Goal: Obtain resource: Download file/media

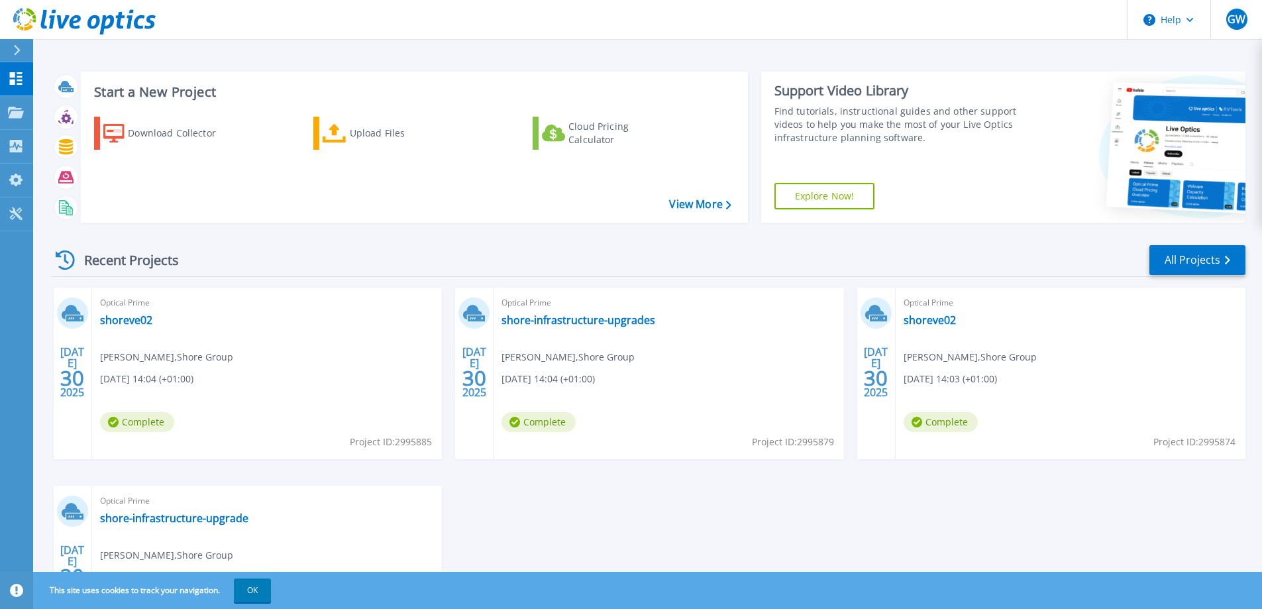
scroll to position [66, 0]
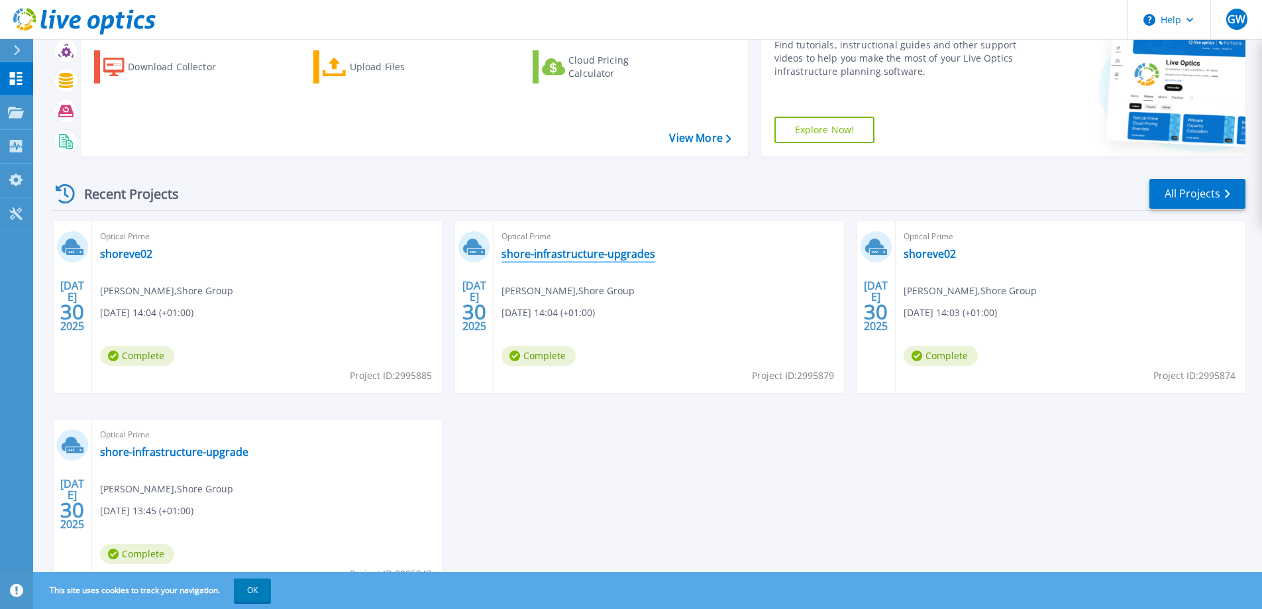
click at [540, 253] on link "shore-infrastructure-upgrades" at bounding box center [578, 253] width 154 height 13
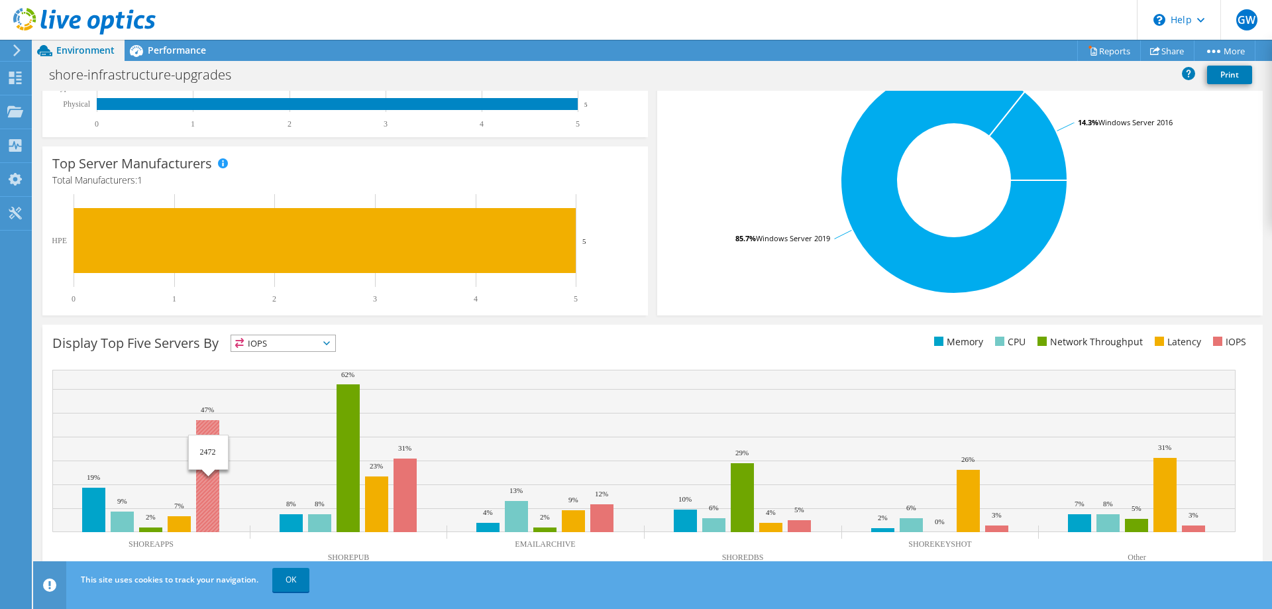
scroll to position [276, 0]
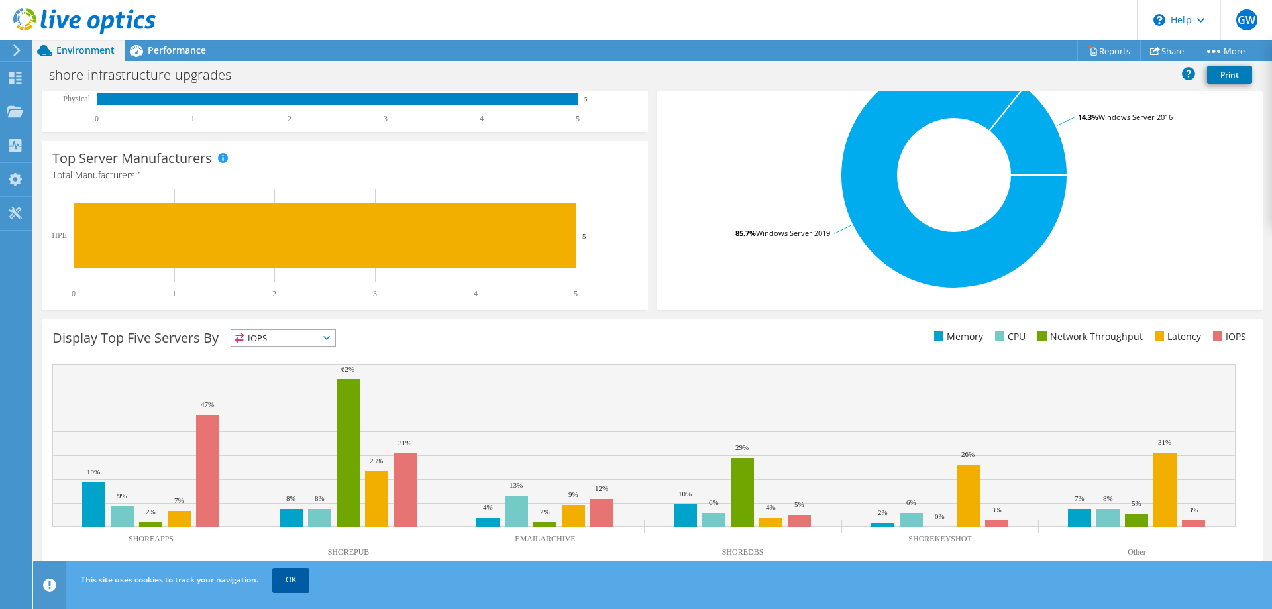
click at [297, 582] on link "OK" at bounding box center [290, 580] width 37 height 24
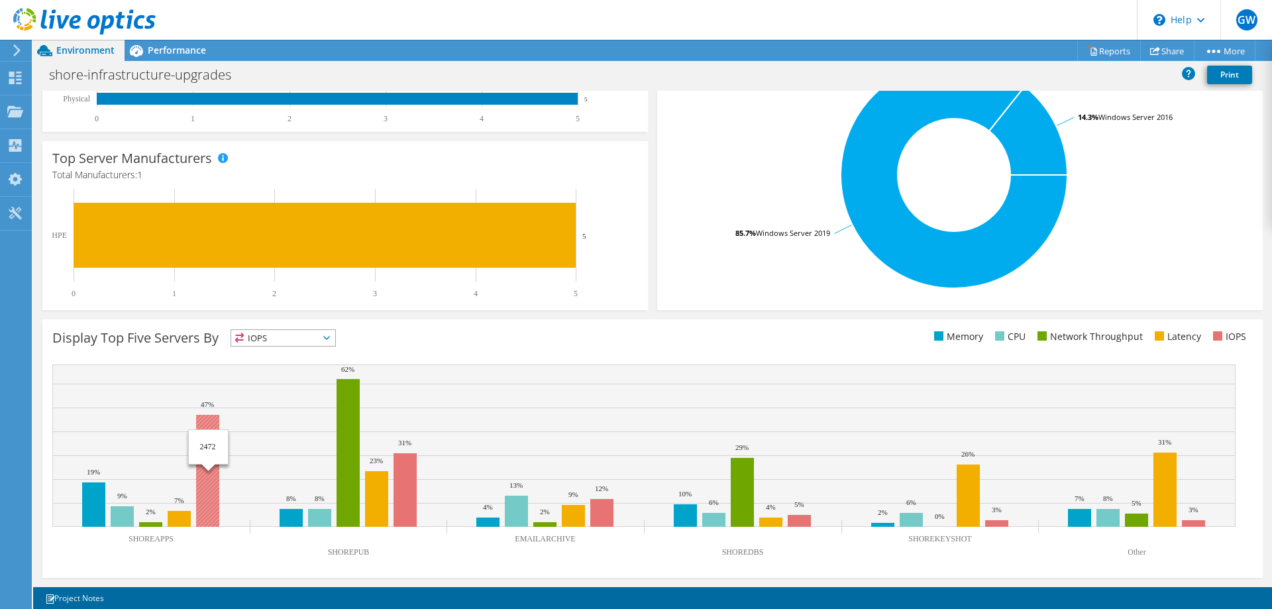
click at [210, 474] on rect at bounding box center [207, 471] width 23 height 112
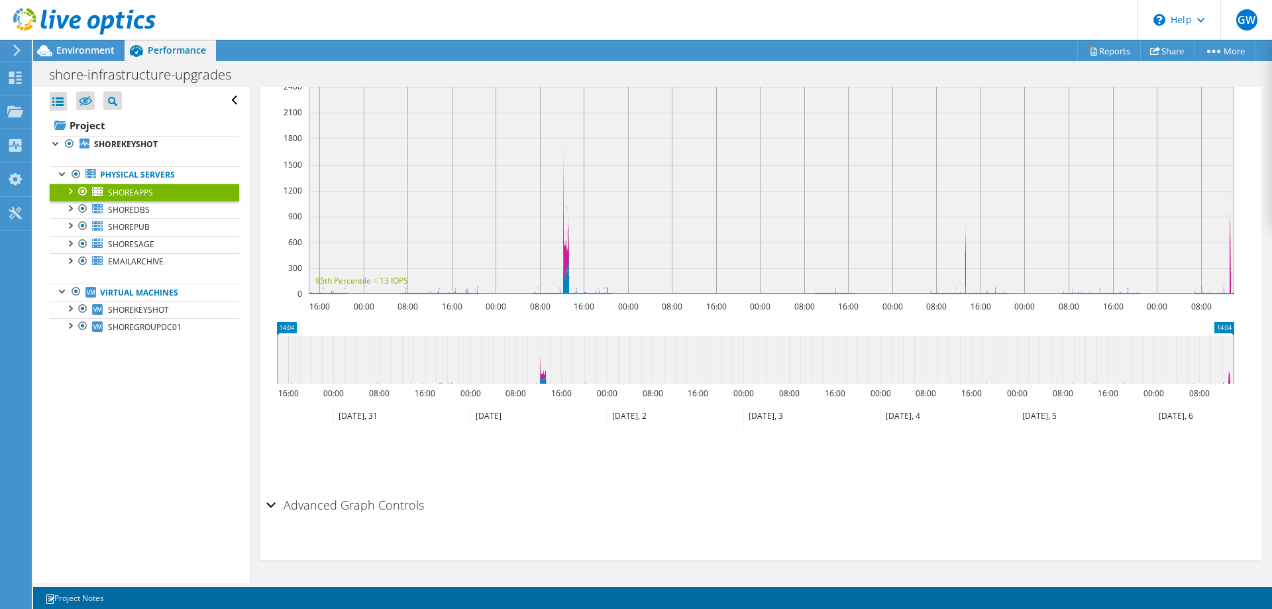
scroll to position [884, 0]
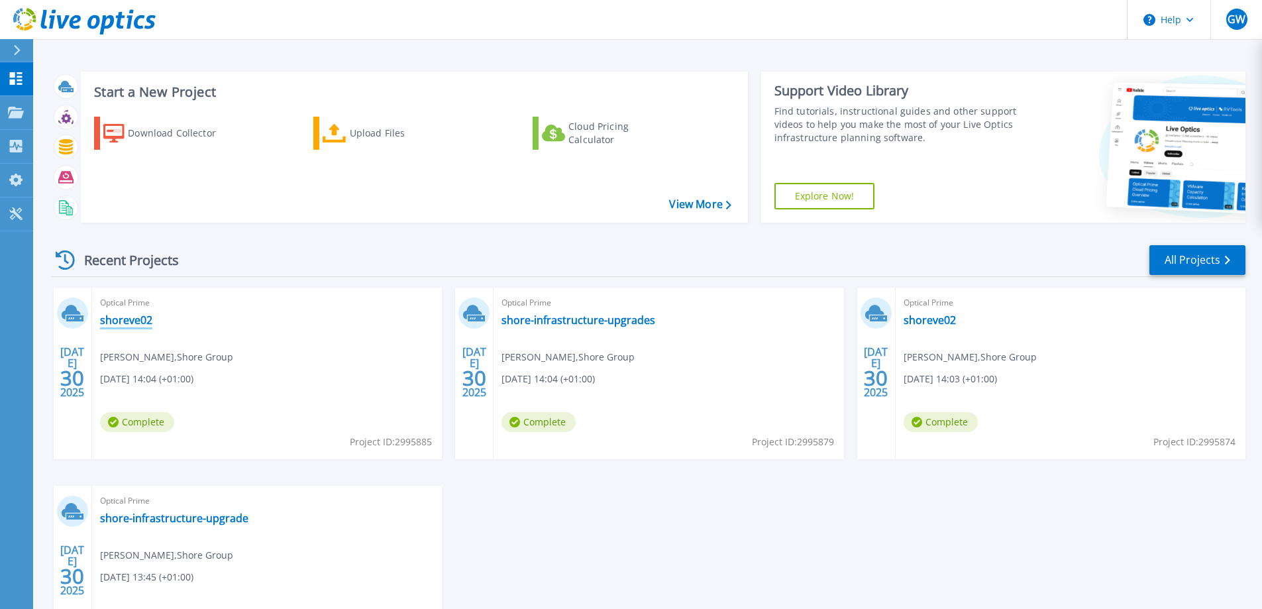
click at [139, 323] on link "shoreve02" at bounding box center [126, 319] width 52 height 13
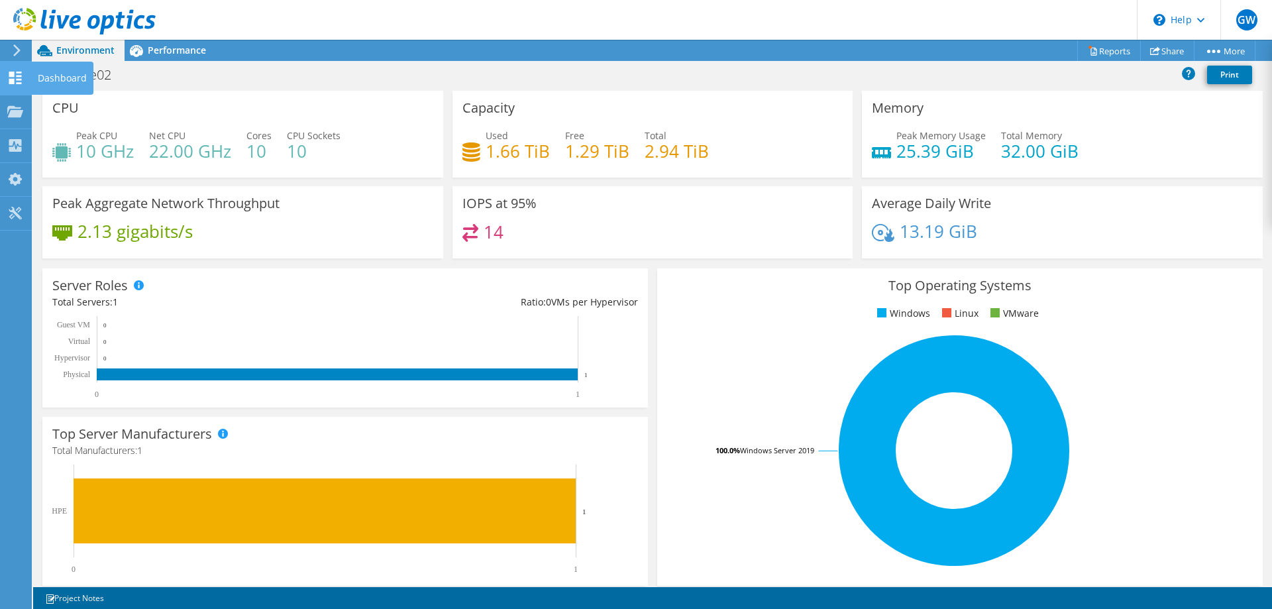
click at [21, 78] on icon at bounding box center [15, 78] width 16 height 13
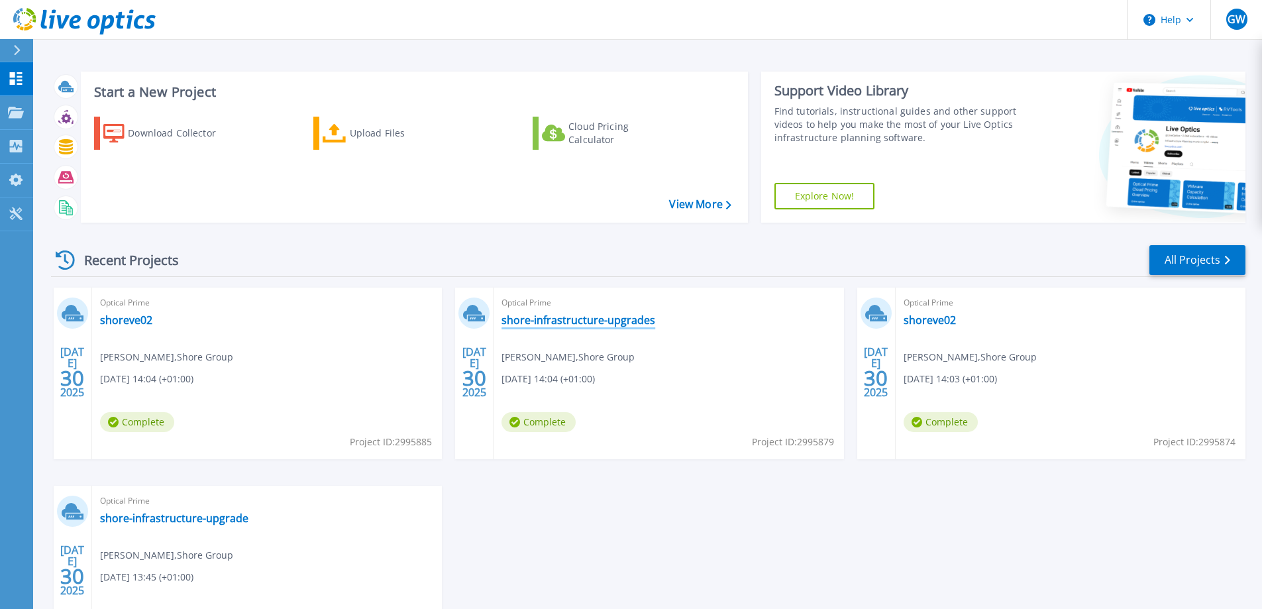
click at [601, 323] on link "shore-infrastructure-upgrades" at bounding box center [578, 319] width 154 height 13
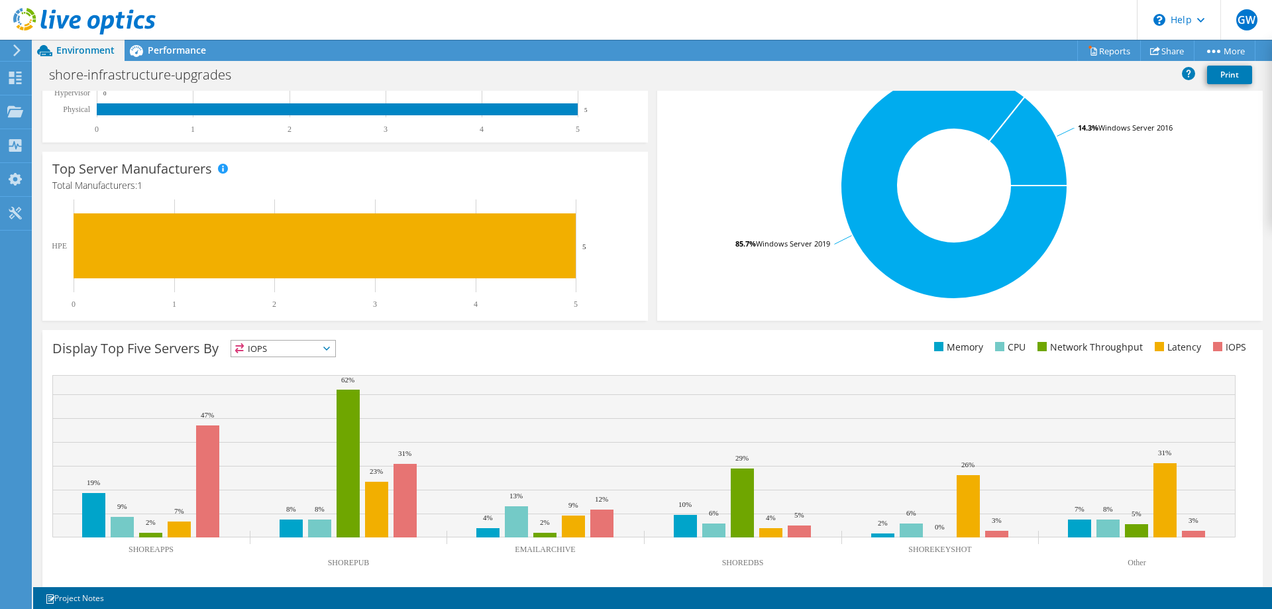
scroll to position [267, 0]
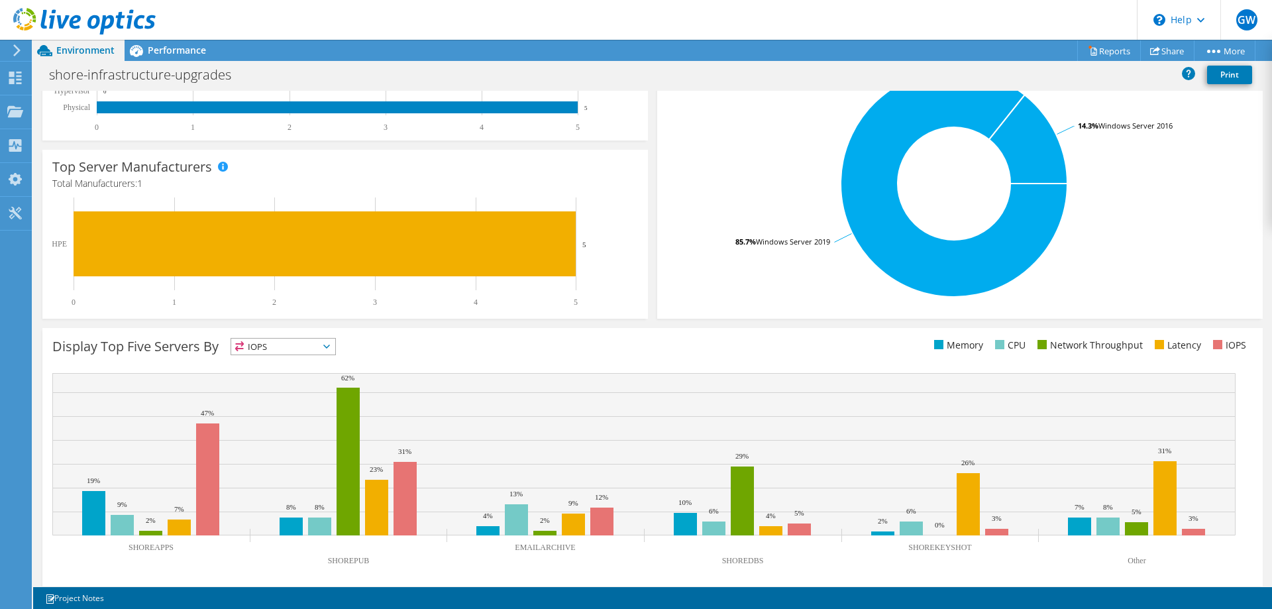
click at [310, 347] on span "IOPS" at bounding box center [283, 346] width 104 height 16
click at [278, 434] on li "Latency" at bounding box center [283, 438] width 104 height 19
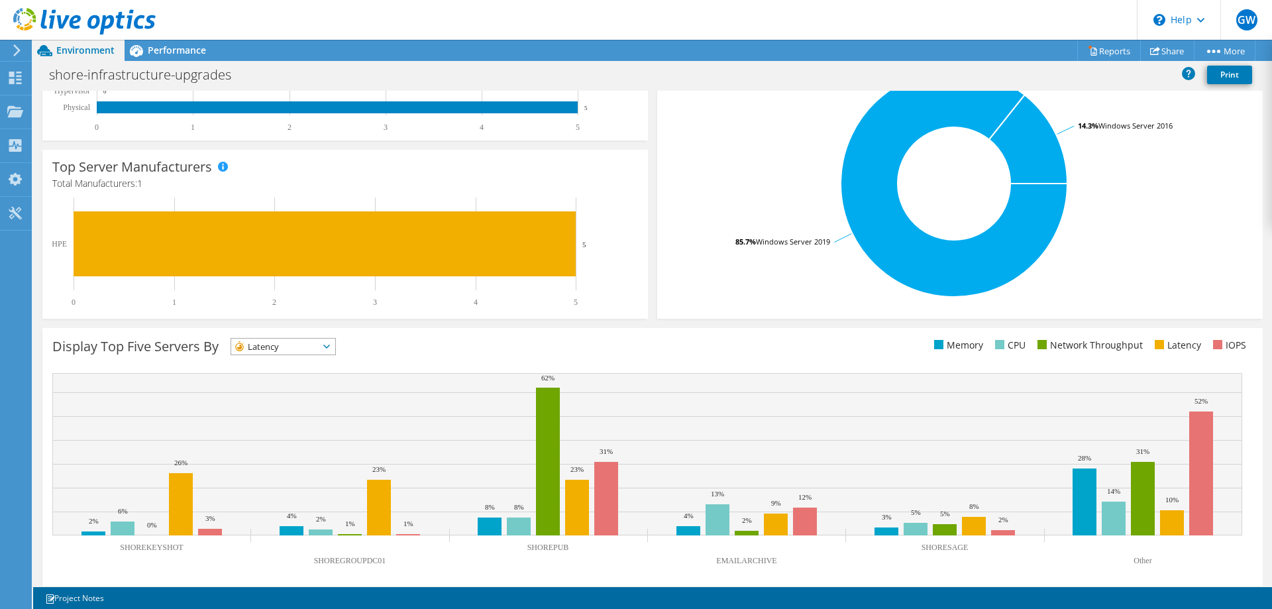
click at [283, 352] on span "Latency" at bounding box center [274, 346] width 87 height 16
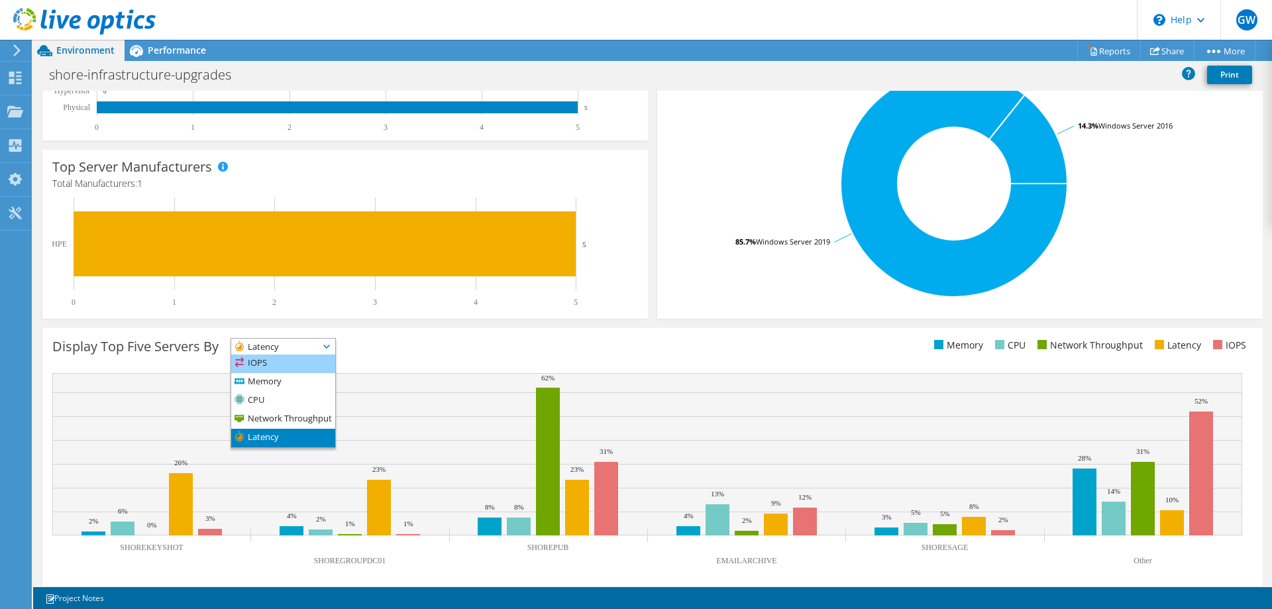
click at [276, 363] on li "IOPS" at bounding box center [283, 363] width 104 height 19
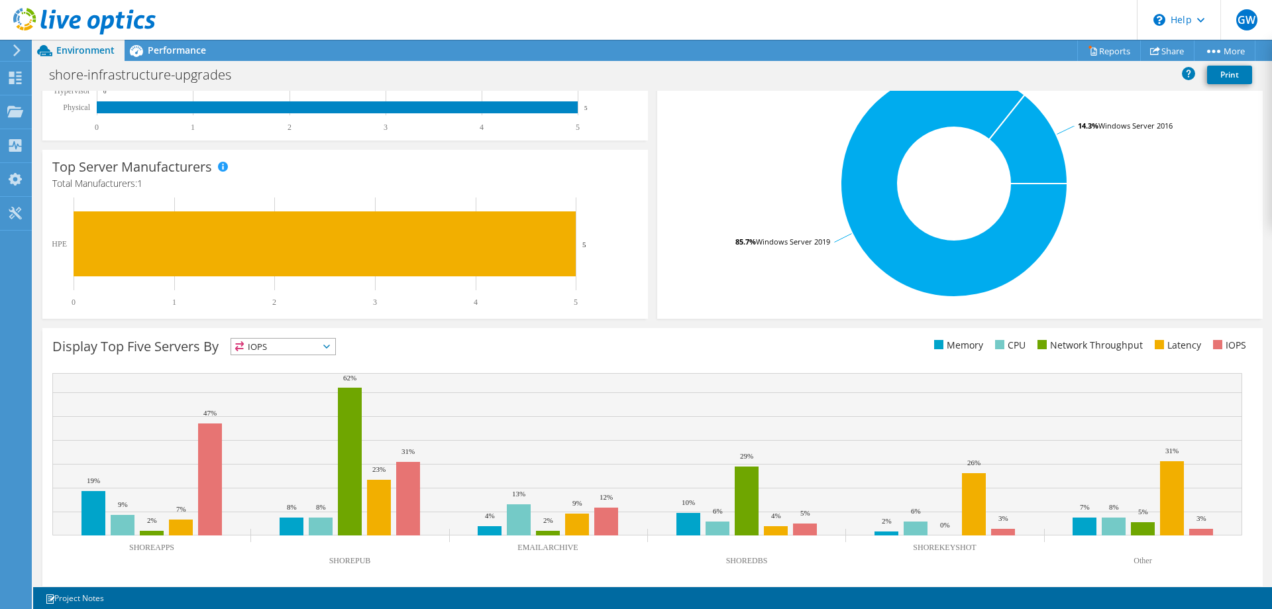
click at [285, 354] on div "IOPS IOPS" at bounding box center [282, 346] width 105 height 17
click at [273, 381] on li "Memory" at bounding box center [283, 382] width 104 height 19
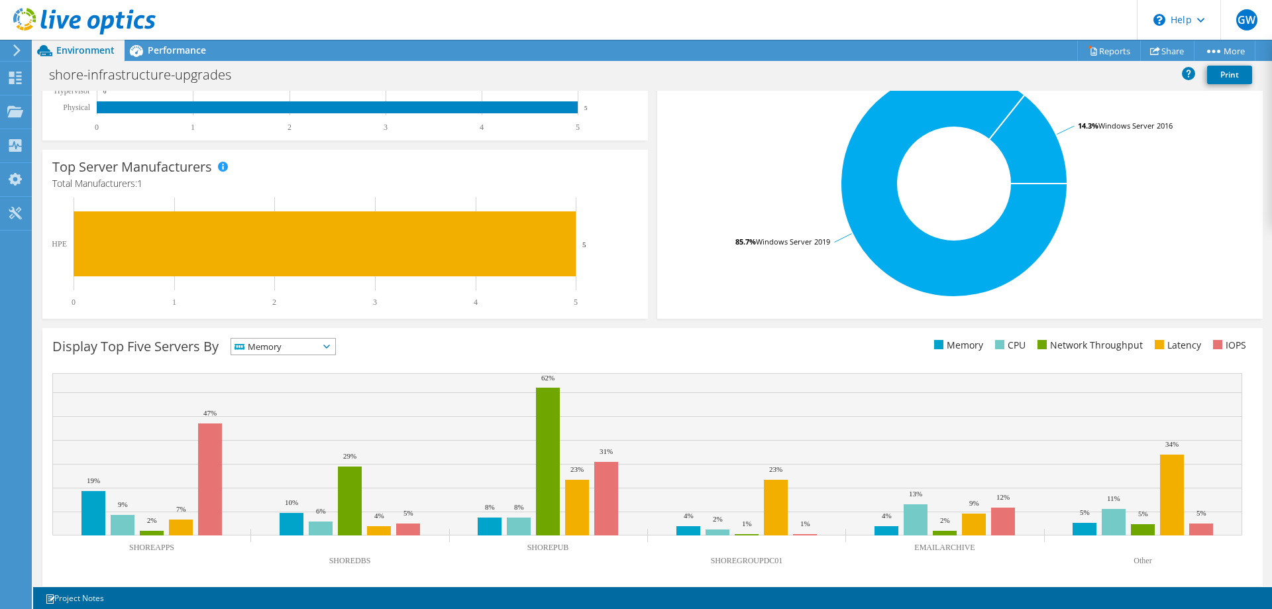
click at [288, 351] on span "Memory" at bounding box center [274, 346] width 87 height 16
click at [267, 394] on li "CPU" at bounding box center [283, 400] width 104 height 19
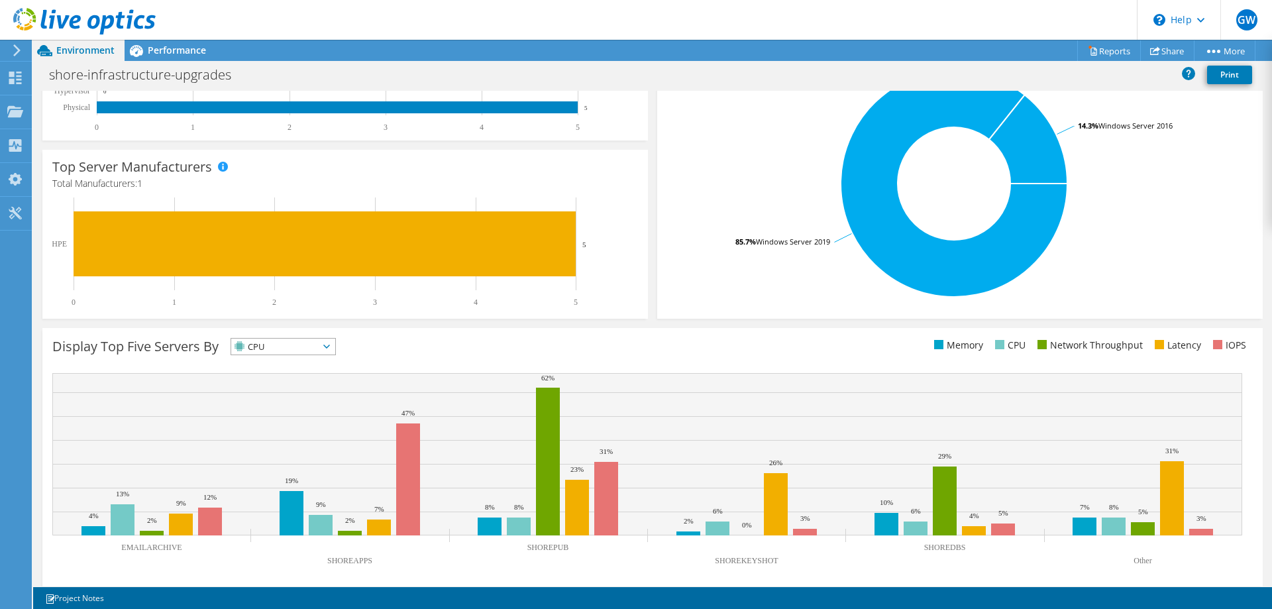
click at [297, 347] on span "CPU" at bounding box center [274, 346] width 87 height 16
click at [273, 416] on li "Network Throughput" at bounding box center [283, 419] width 104 height 19
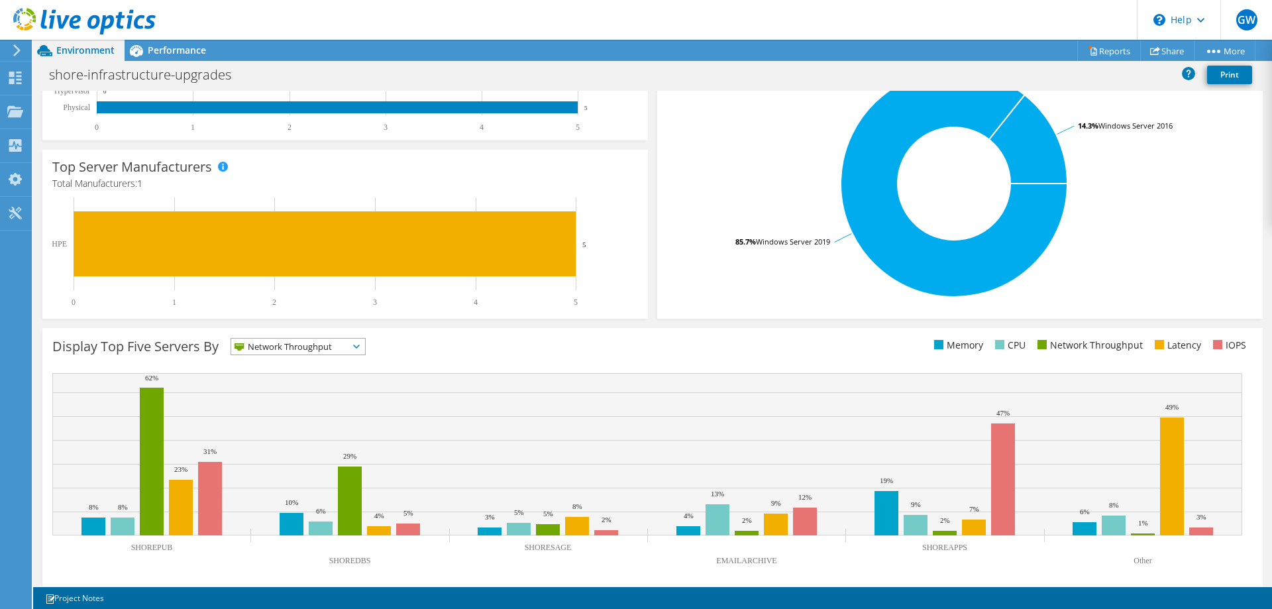
click at [299, 344] on span "Network Throughput" at bounding box center [289, 346] width 117 height 16
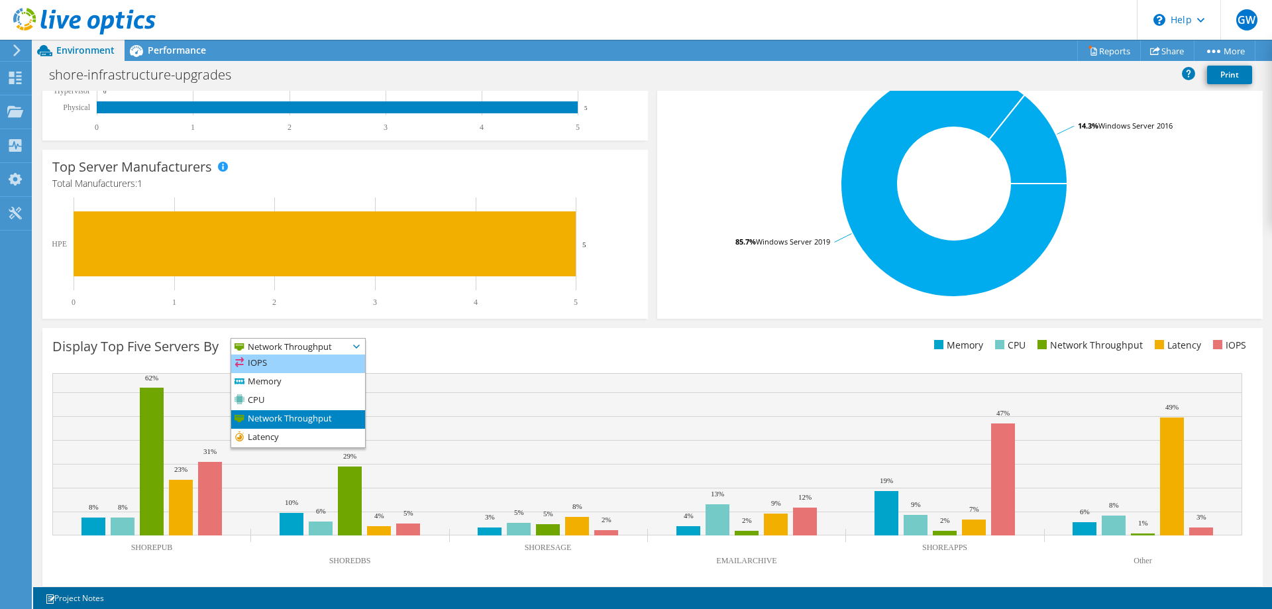
click at [266, 367] on li "IOPS" at bounding box center [298, 363] width 134 height 19
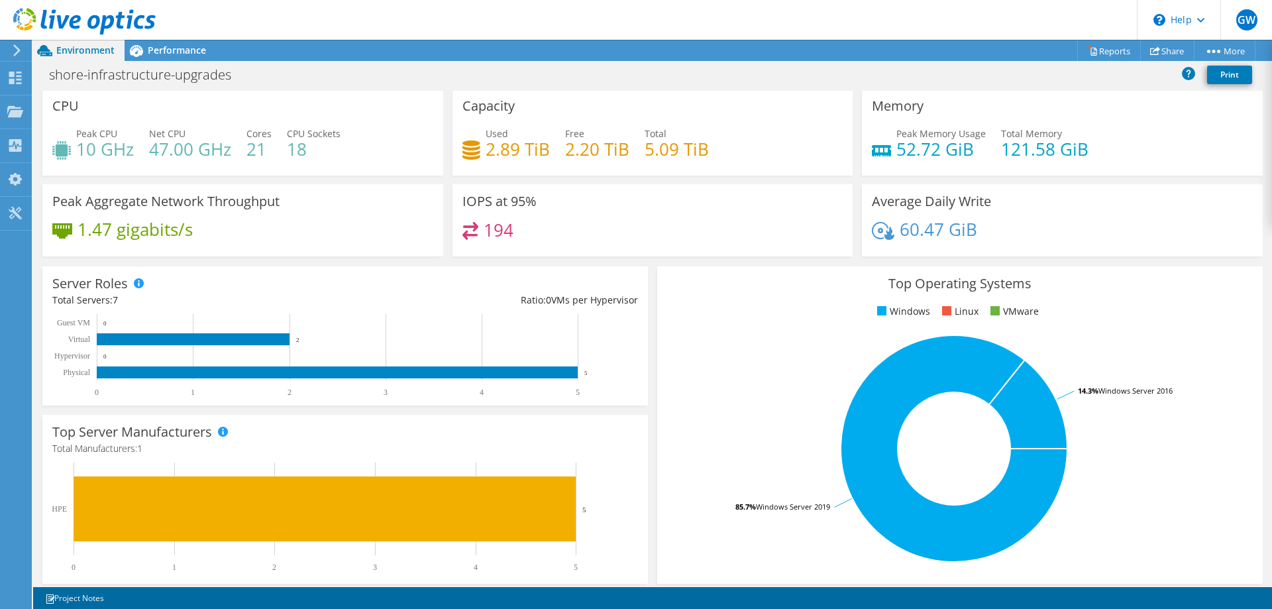
scroll to position [0, 0]
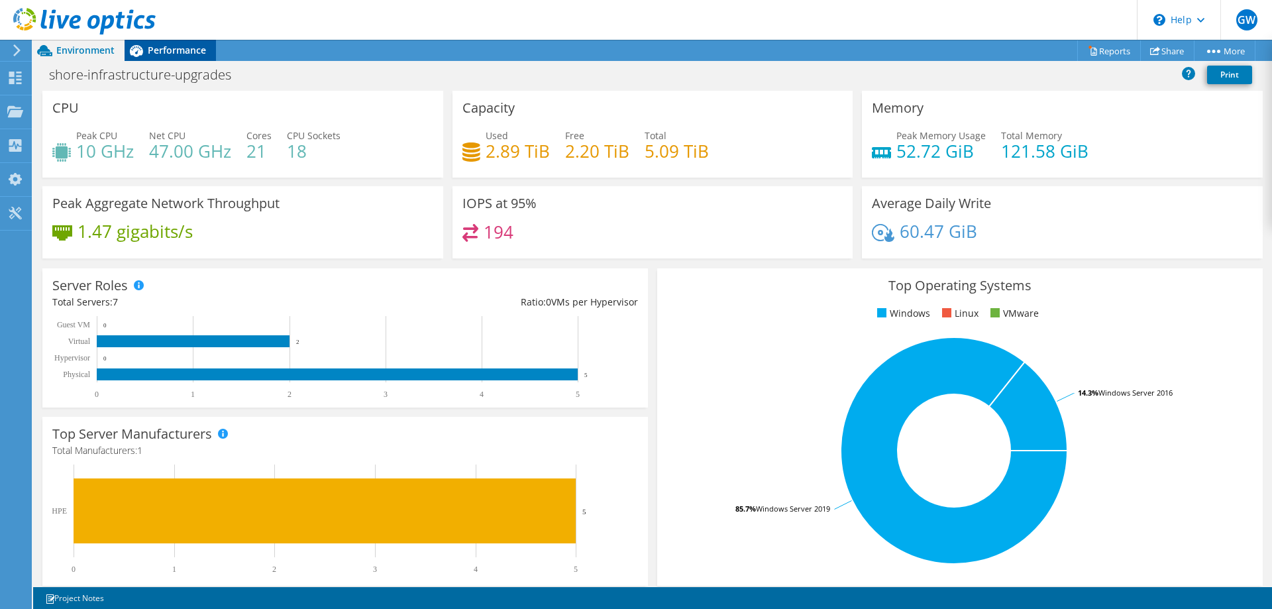
click at [163, 49] on span "Performance" at bounding box center [177, 50] width 58 height 13
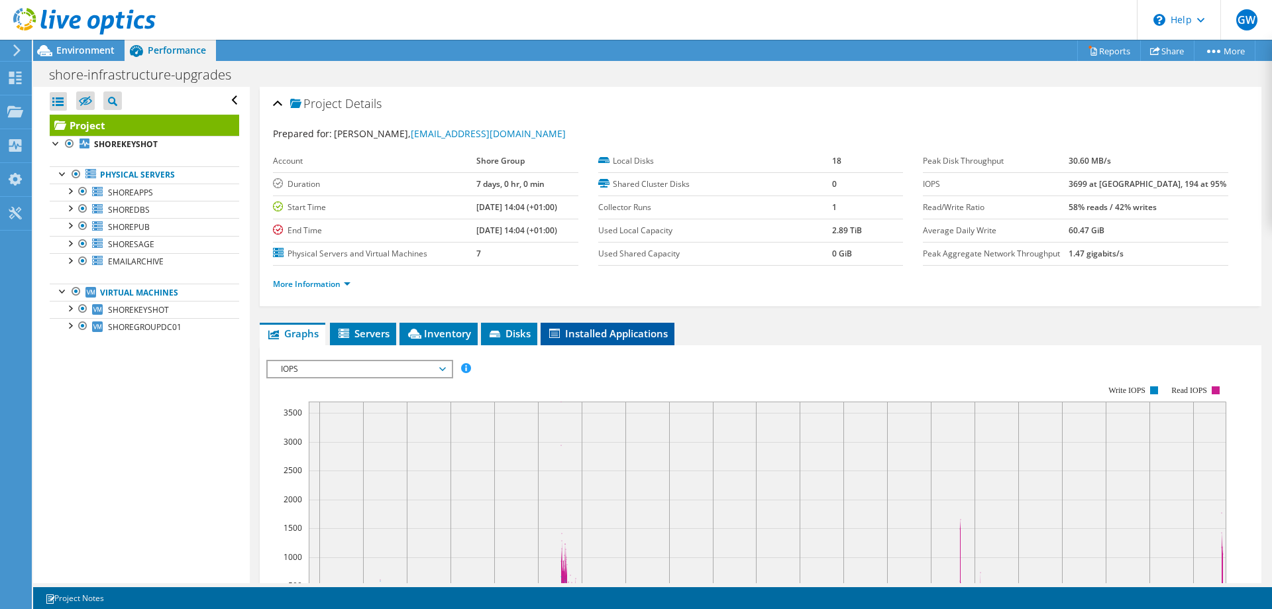
click at [584, 336] on span "Installed Applications" at bounding box center [607, 333] width 121 height 13
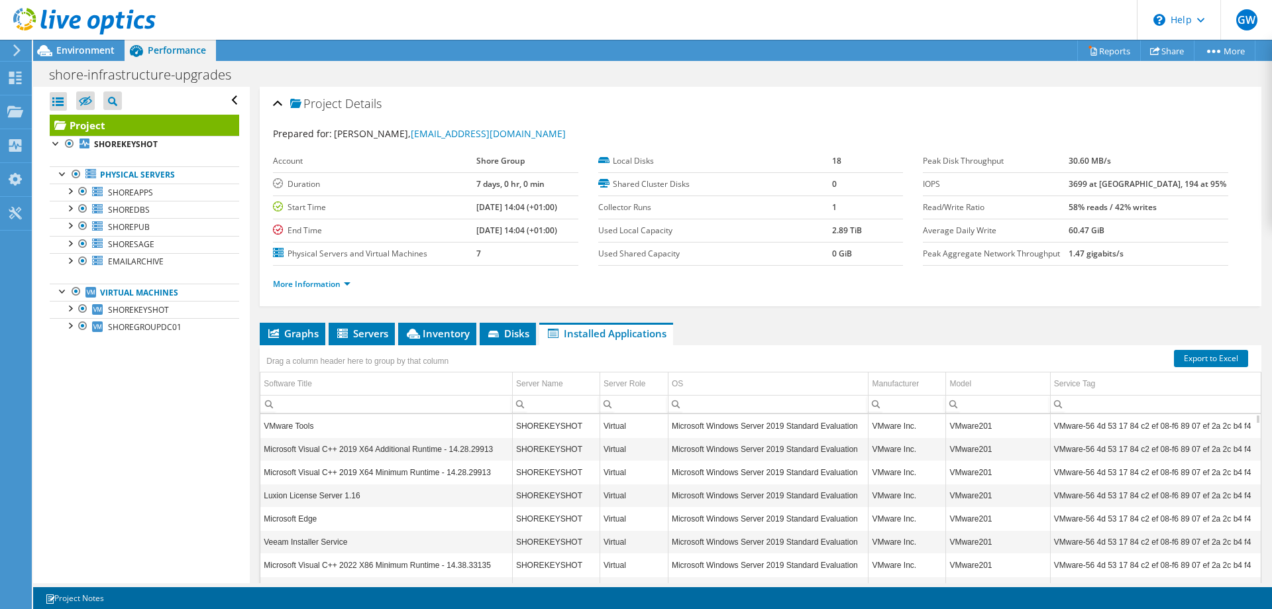
scroll to position [94, 0]
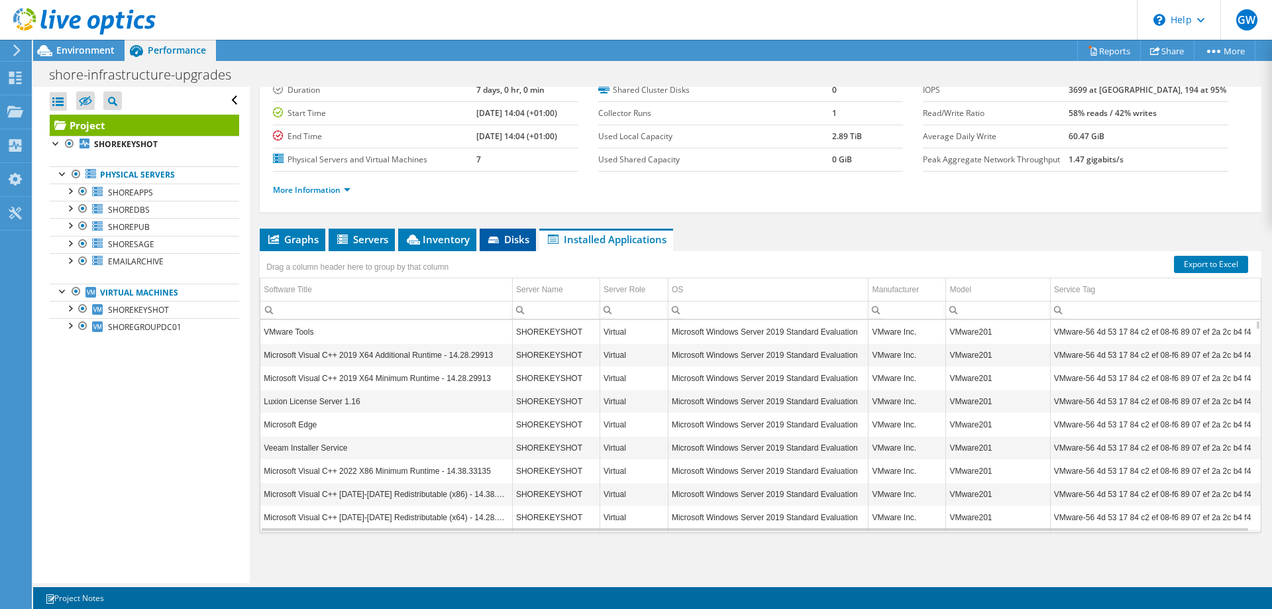
click at [500, 243] on icon at bounding box center [494, 240] width 13 height 9
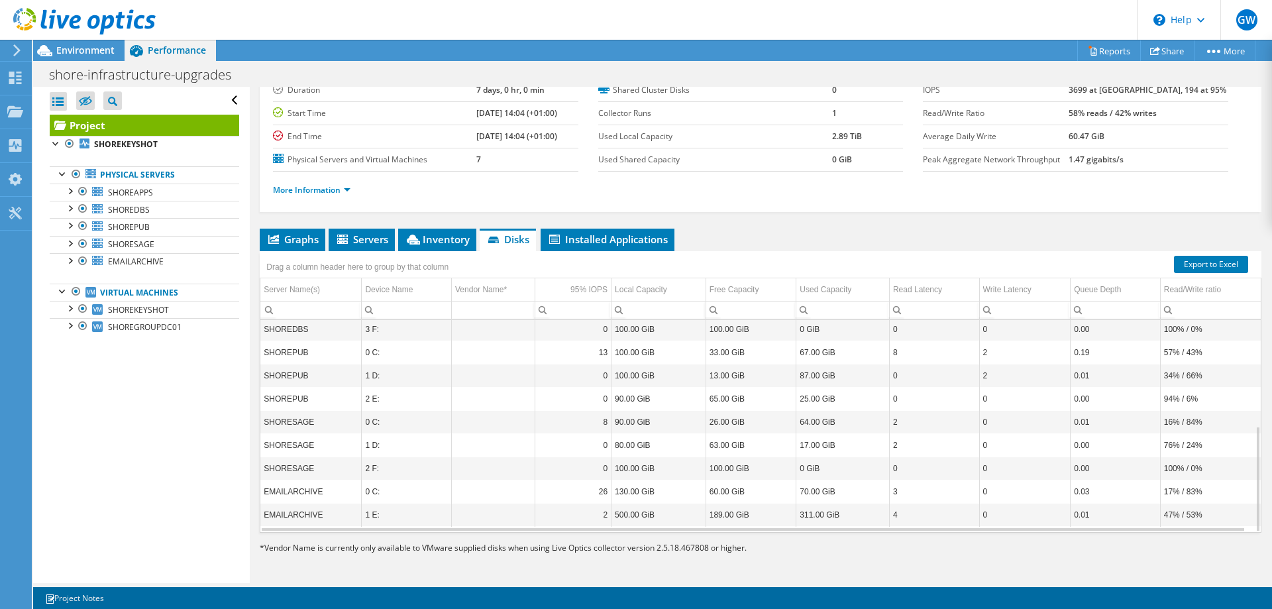
scroll to position [0, 0]
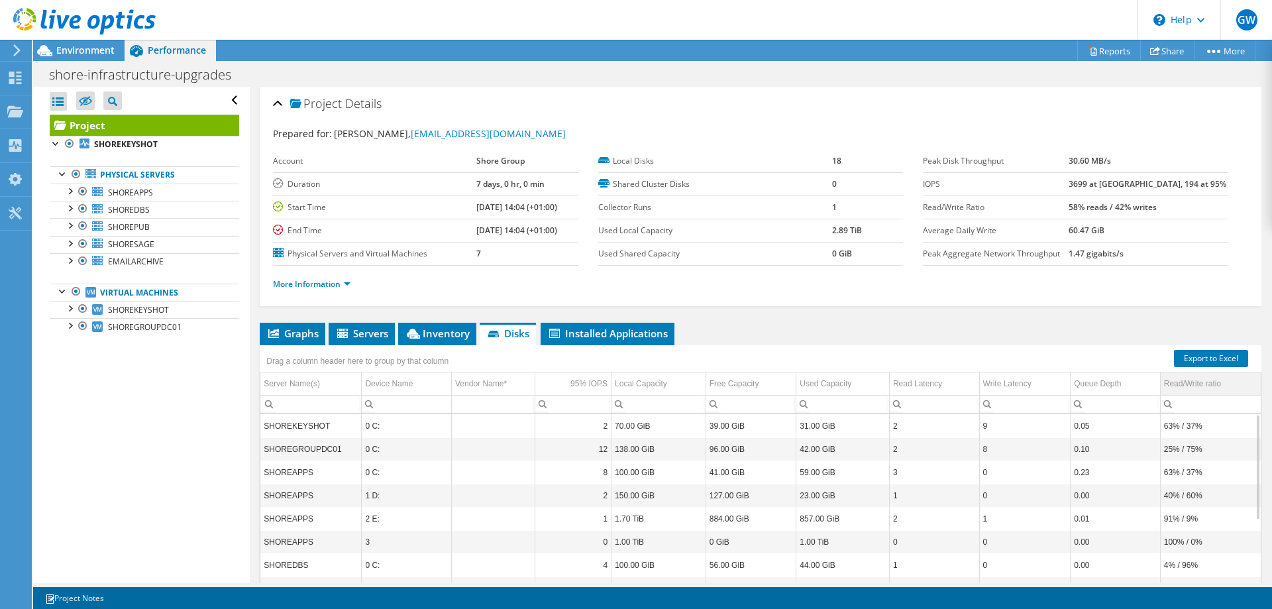
click at [1189, 384] on div "Read/Write ratio" at bounding box center [1192, 384] width 57 height 16
click at [148, 292] on link "Virtual Machines" at bounding box center [144, 291] width 189 height 17
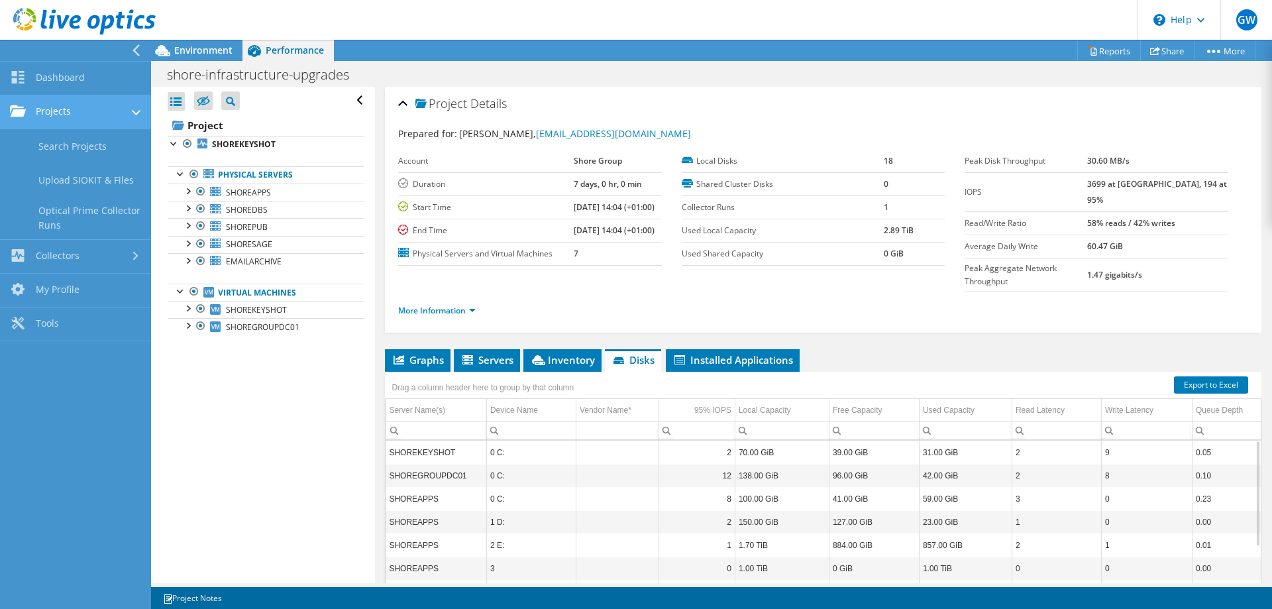
click at [25, 113] on use at bounding box center [18, 110] width 16 height 11
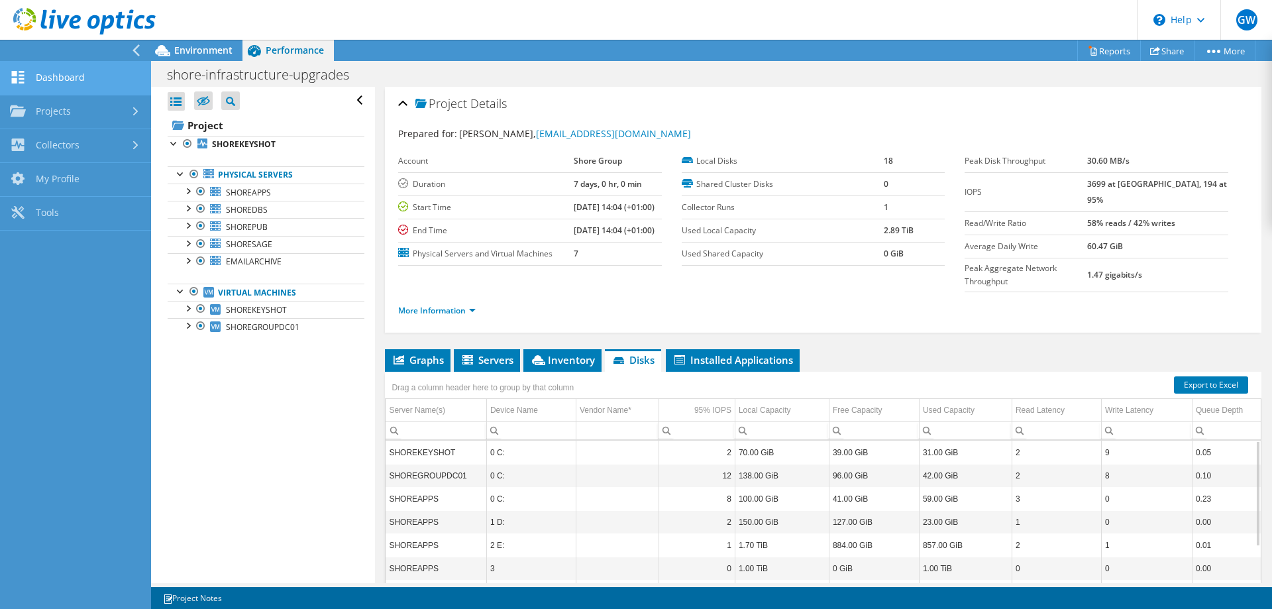
click at [70, 79] on link "Dashboard" at bounding box center [75, 79] width 151 height 34
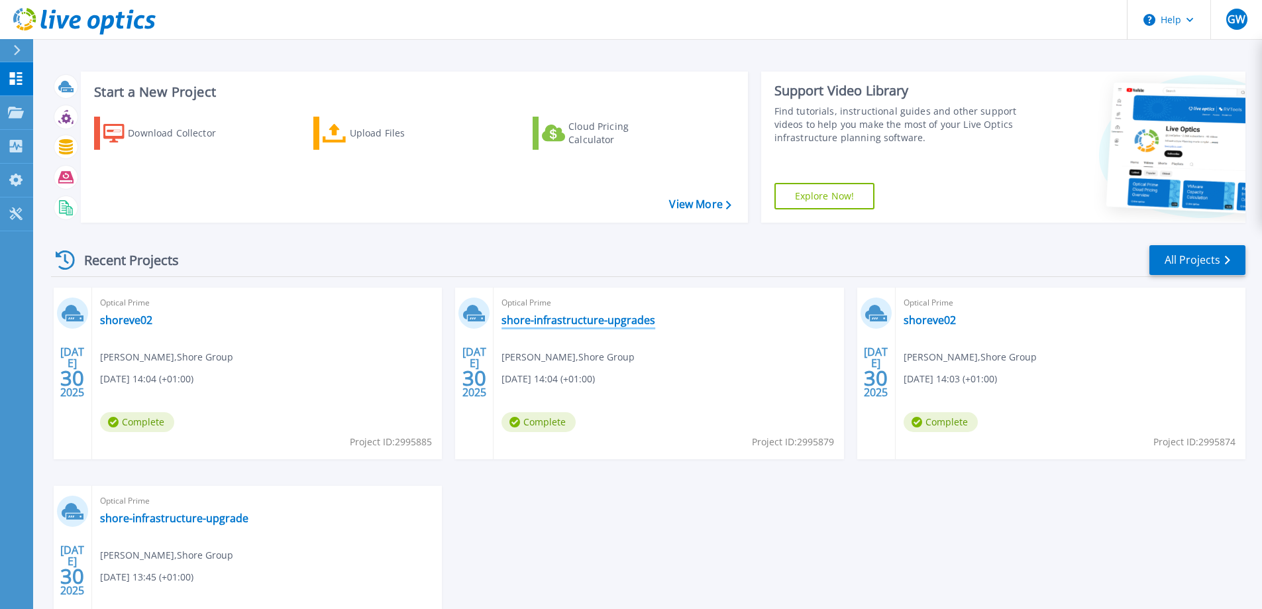
click at [527, 316] on link "shore-infrastructure-upgrades" at bounding box center [578, 319] width 154 height 13
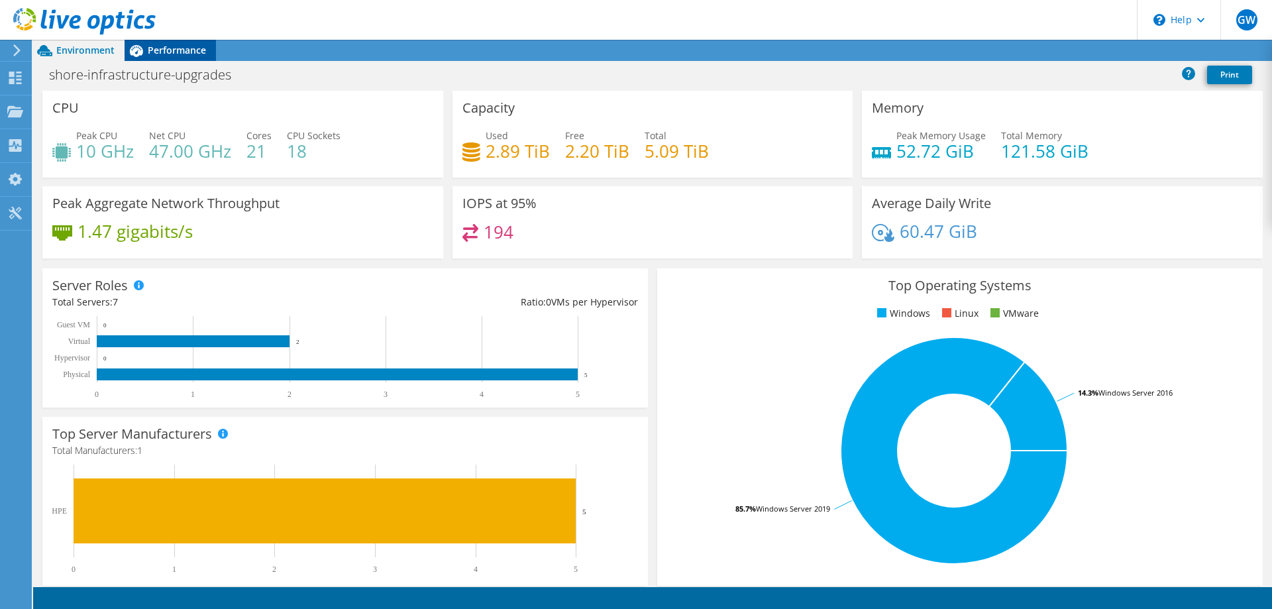
click at [185, 52] on span "Performance" at bounding box center [177, 50] width 58 height 13
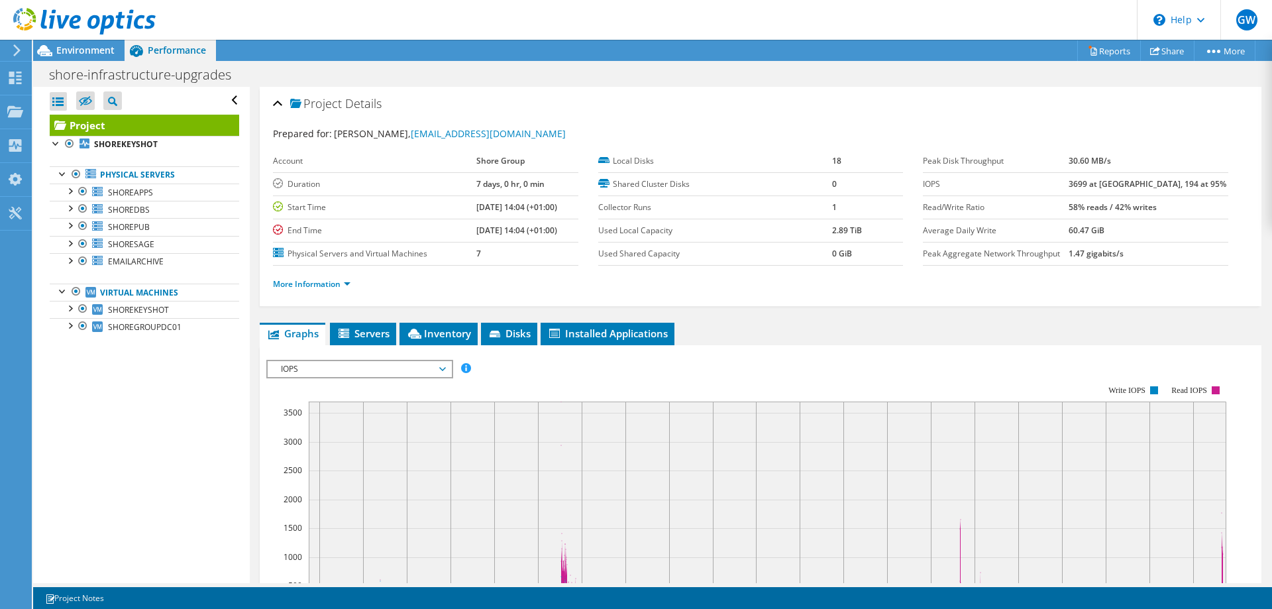
click at [347, 290] on li "More Information" at bounding box center [315, 284] width 85 height 15
click at [342, 286] on link "More Information" at bounding box center [311, 283] width 77 height 11
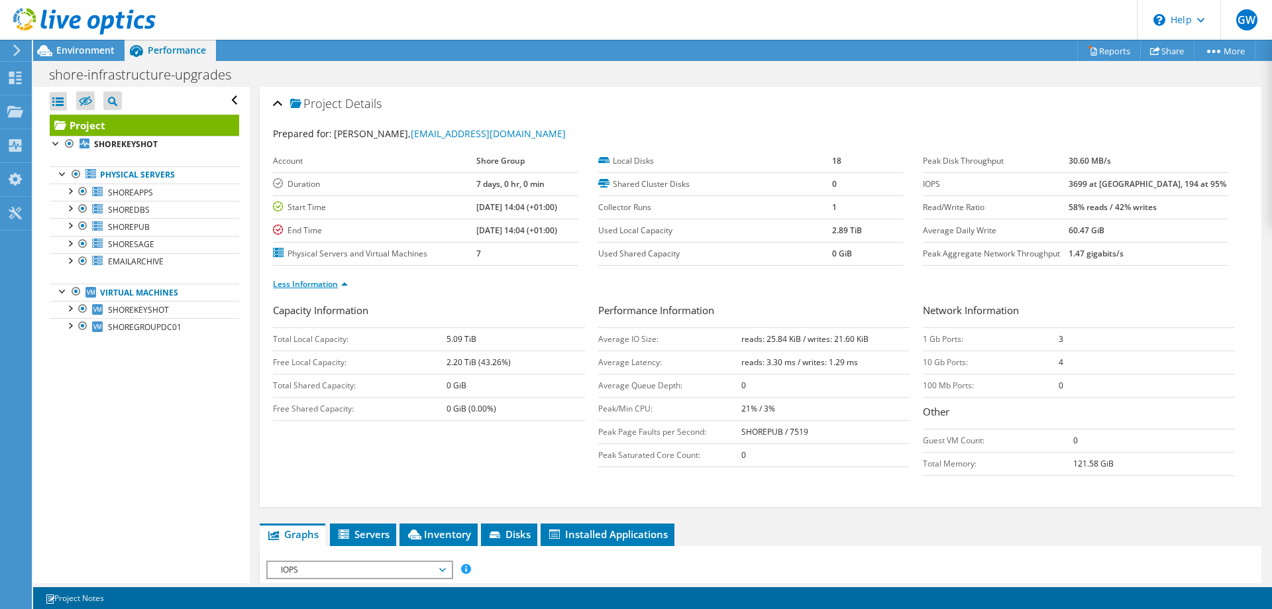
click at [341, 285] on link "Less Information" at bounding box center [310, 283] width 75 height 11
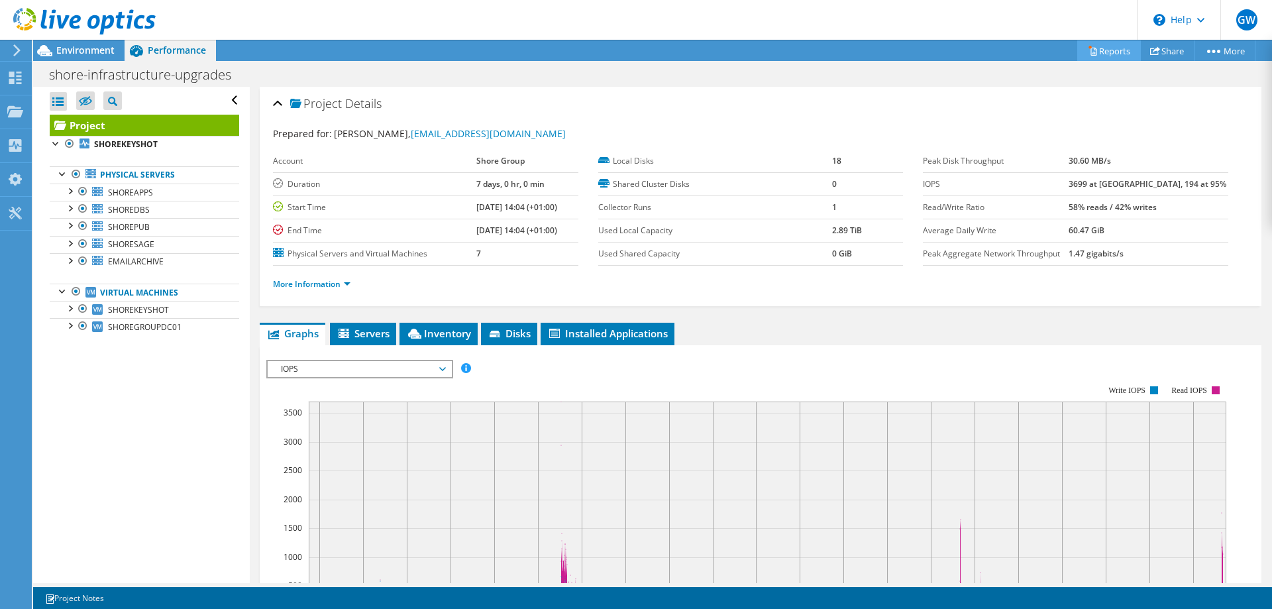
click at [1101, 54] on link "Reports" at bounding box center [1109, 50] width 64 height 21
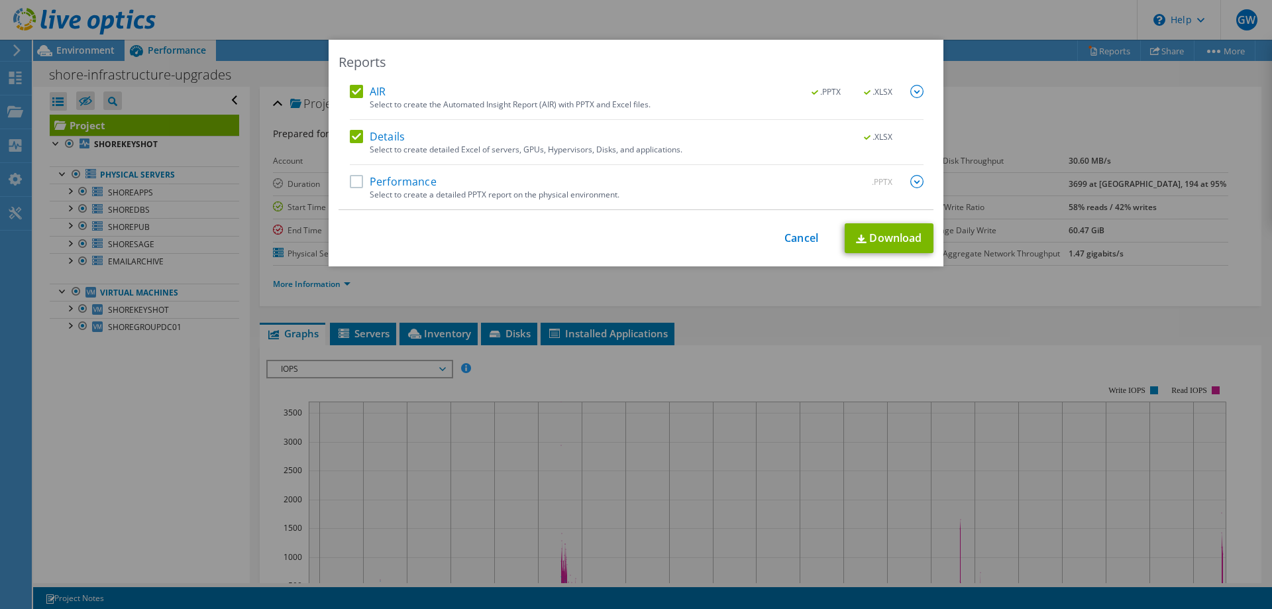
click at [354, 185] on label "Performance" at bounding box center [393, 181] width 87 height 13
click at [0, 0] on input "Performance" at bounding box center [0, 0] width 0 height 0
click at [793, 244] on link "Cancel" at bounding box center [801, 238] width 34 height 13
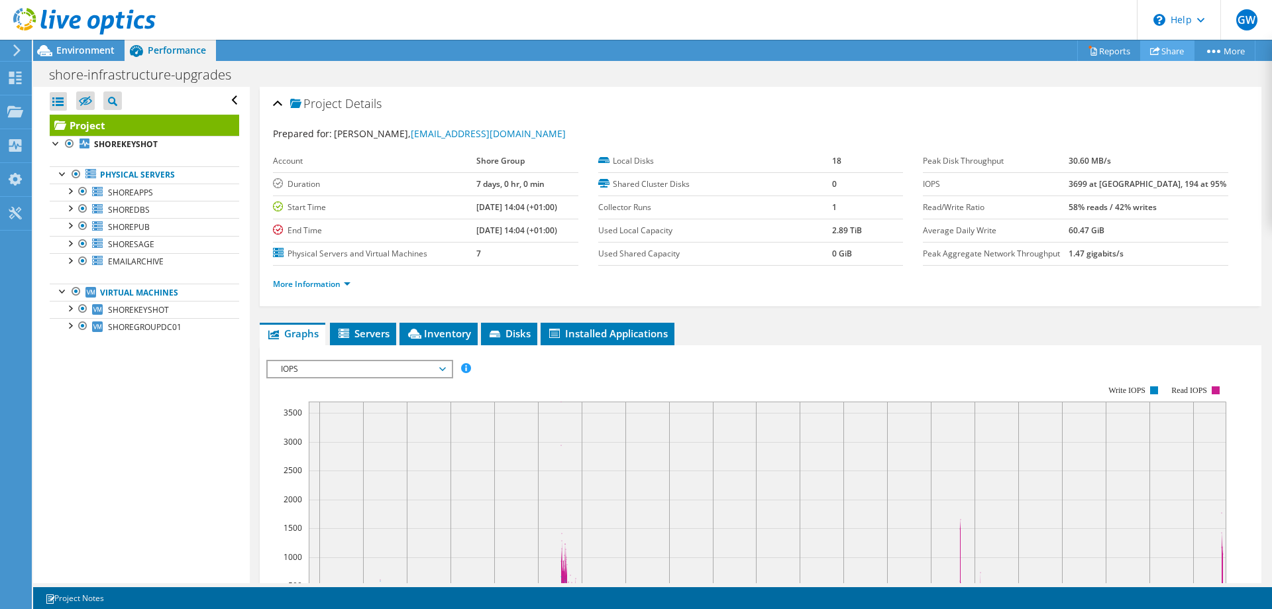
click at [1160, 57] on link "Share" at bounding box center [1167, 50] width 54 height 21
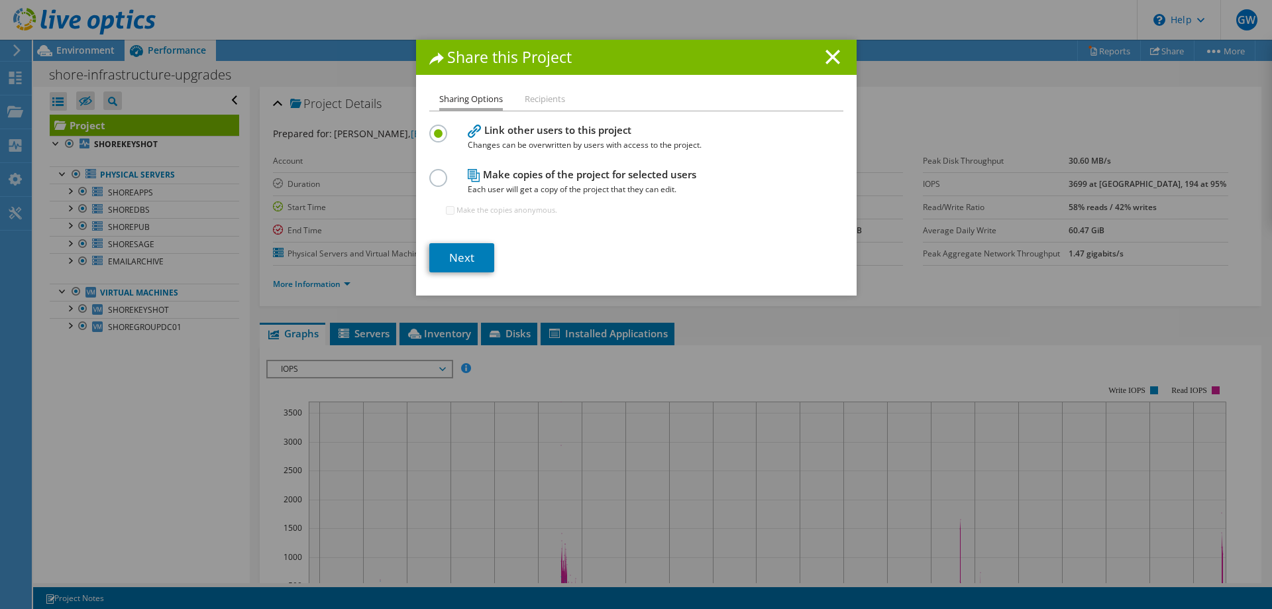
click at [544, 105] on li "Recipients" at bounding box center [545, 99] width 40 height 17
click at [543, 101] on li "Recipients" at bounding box center [545, 99] width 40 height 17
click at [831, 55] on line at bounding box center [832, 56] width 13 height 13
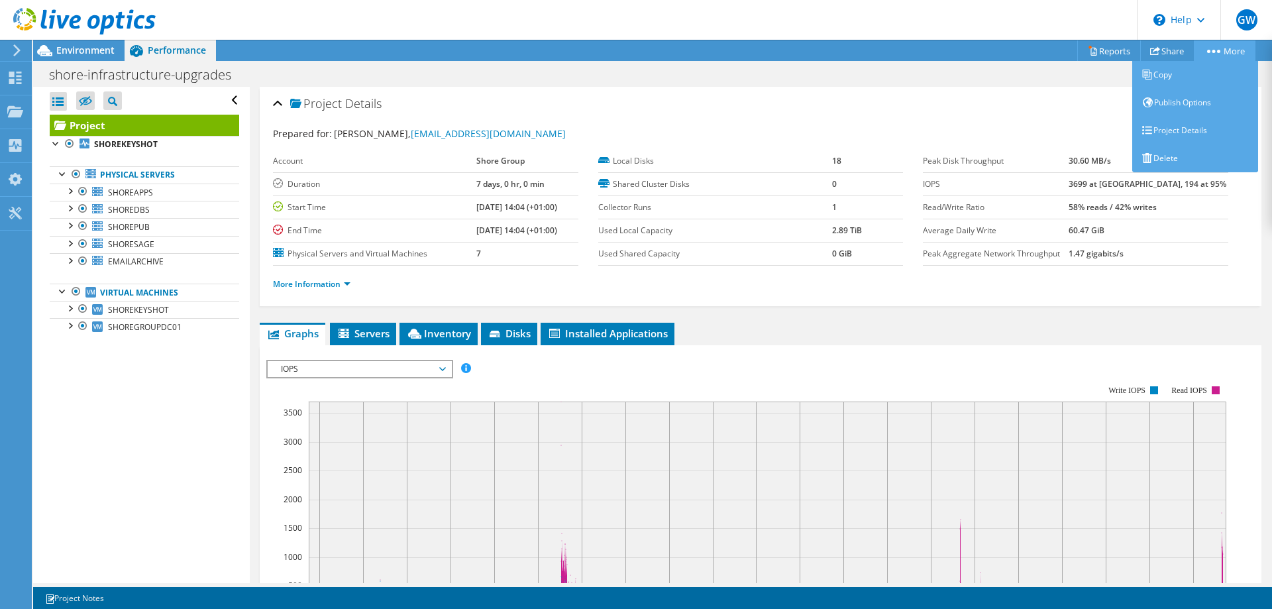
click at [1226, 49] on link "More" at bounding box center [1225, 50] width 62 height 21
click at [1186, 128] on link "Project Details" at bounding box center [1195, 131] width 126 height 28
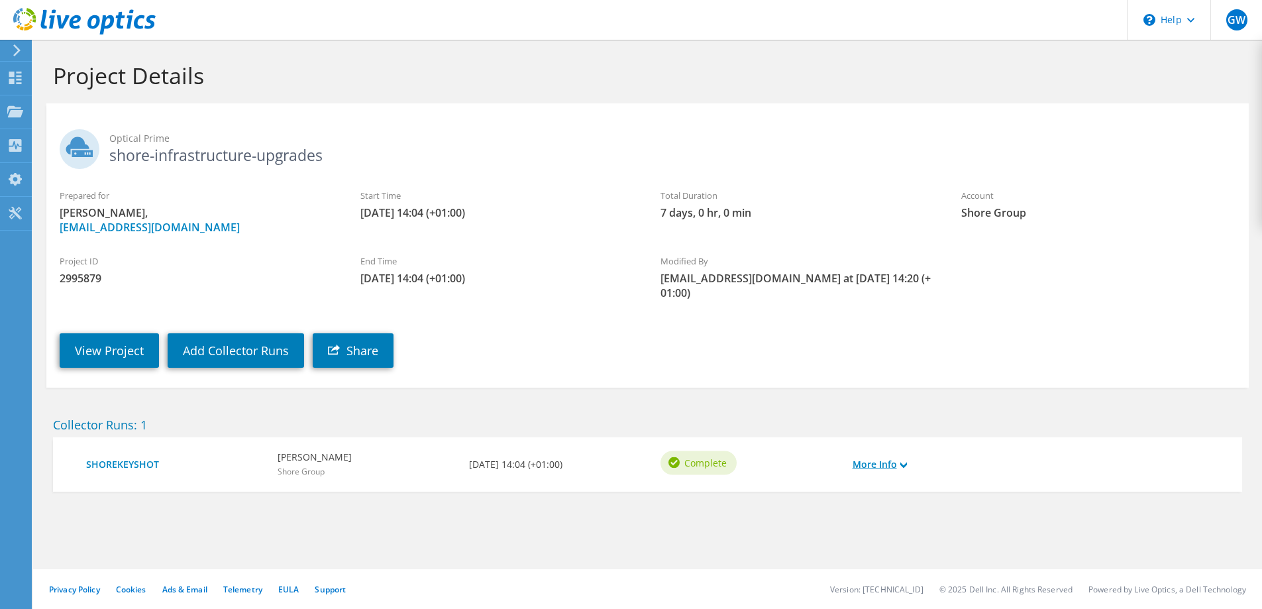
click at [887, 464] on link "More Info" at bounding box center [879, 464] width 54 height 15
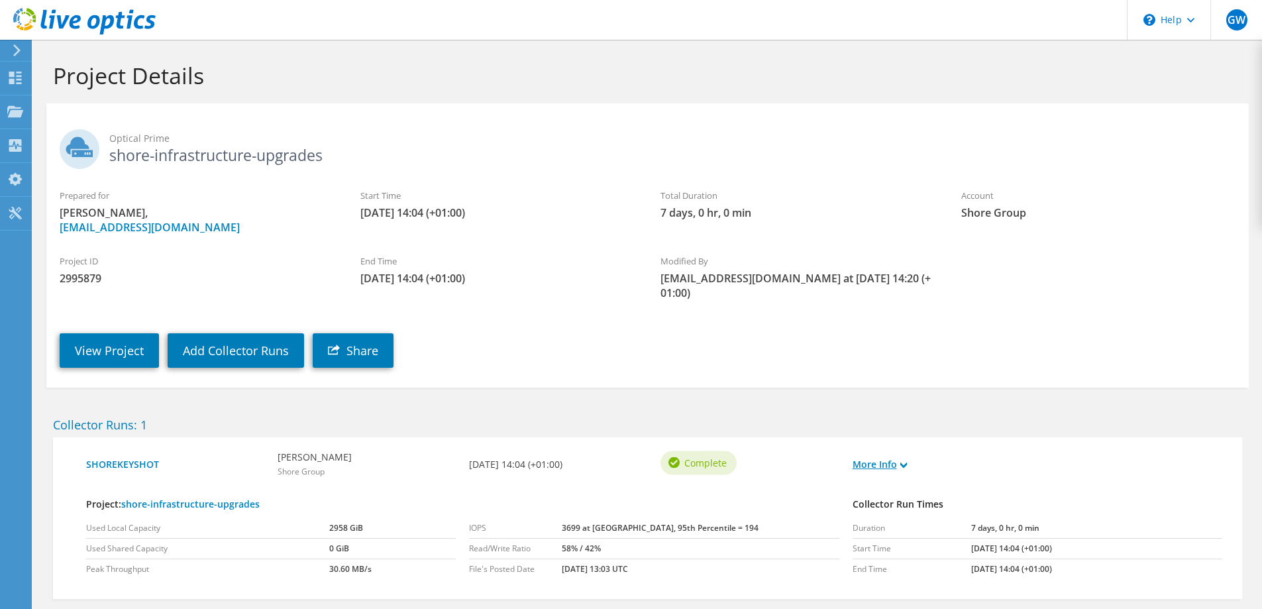
click at [887, 464] on link "More Info" at bounding box center [879, 464] width 54 height 15
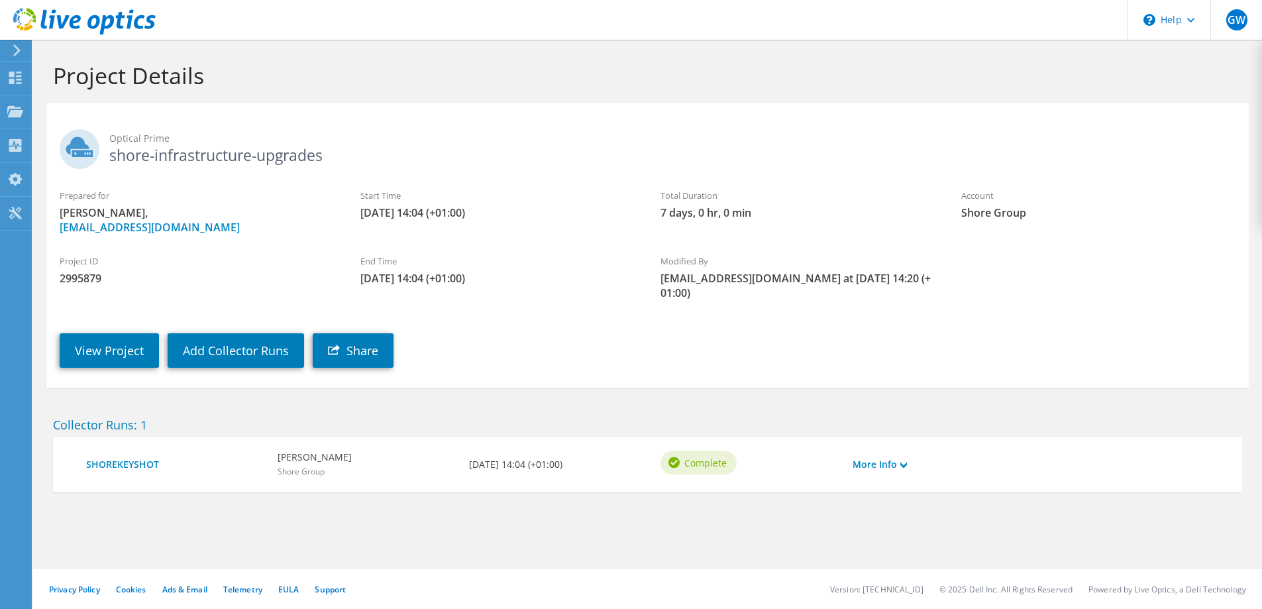
click at [64, 17] on icon at bounding box center [84, 21] width 142 height 27
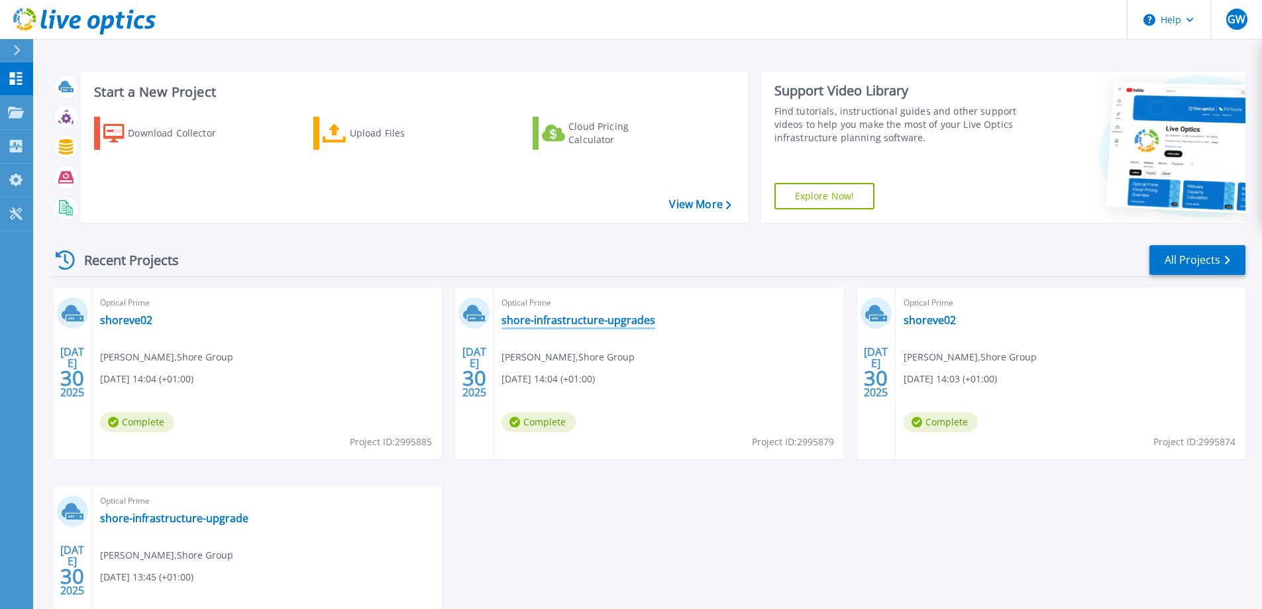
click at [576, 320] on link "shore-infrastructure-upgrades" at bounding box center [578, 319] width 154 height 13
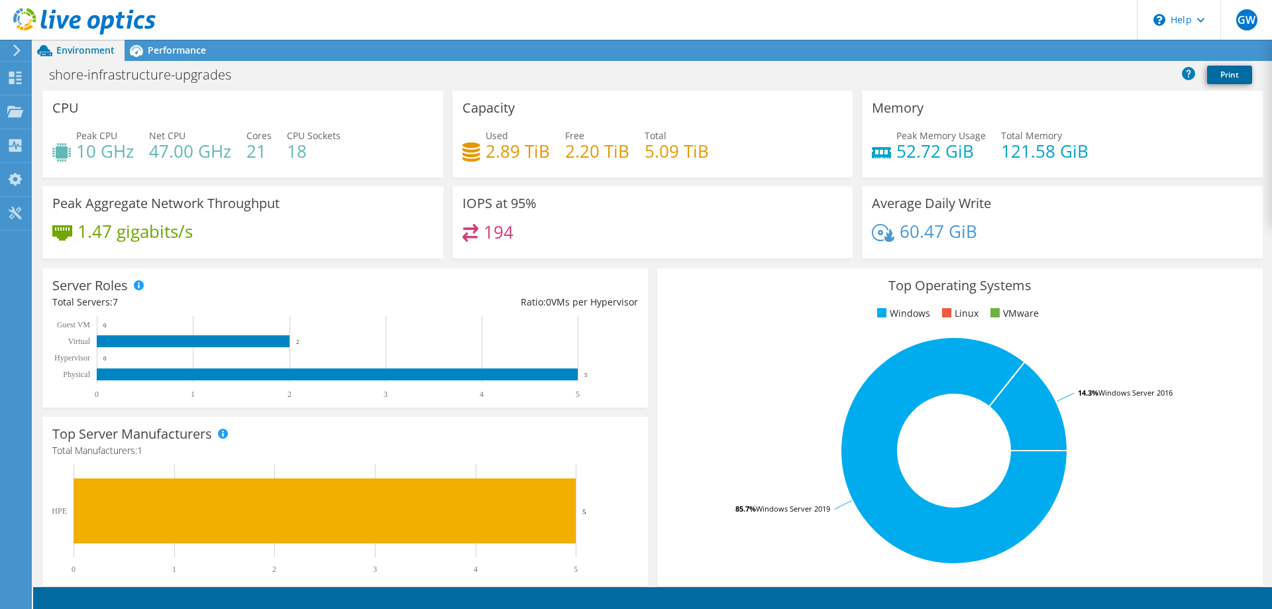
click at [1228, 77] on link "Print" at bounding box center [1229, 75] width 45 height 19
click at [1115, 54] on link "Reports" at bounding box center [1109, 50] width 64 height 21
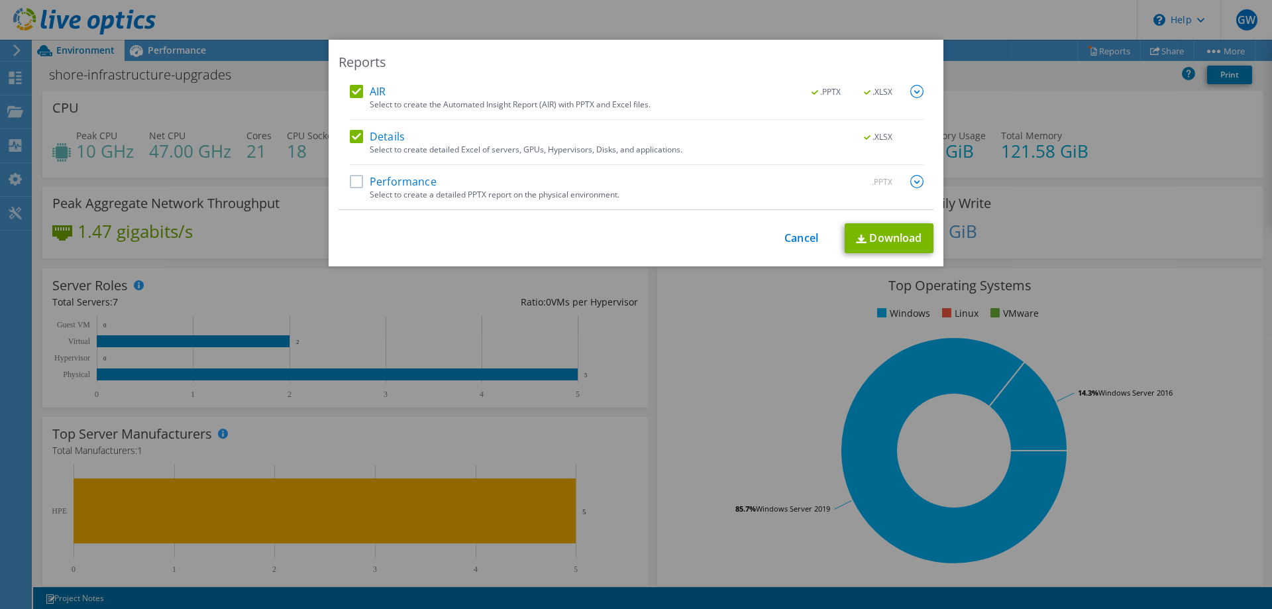
click at [353, 181] on label "Performance" at bounding box center [393, 181] width 87 height 13
click at [0, 0] on input "Performance" at bounding box center [0, 0] width 0 height 0
click at [890, 235] on link "Download" at bounding box center [888, 238] width 89 height 30
